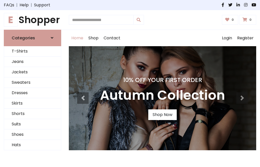
click at [130, 84] on h4 "10% Off Your First Order" at bounding box center [162, 79] width 125 height 7
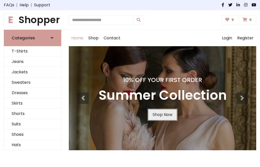
click at [162, 115] on link "Shop Now" at bounding box center [162, 114] width 28 height 11
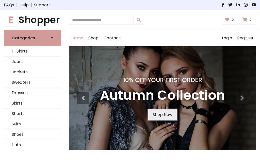
click at [162, 115] on link "Shop Now" at bounding box center [162, 114] width 28 height 11
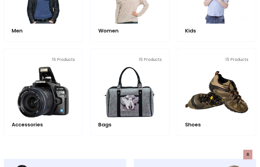
scroll to position [506, 0]
